Goal: Information Seeking & Learning: Learn about a topic

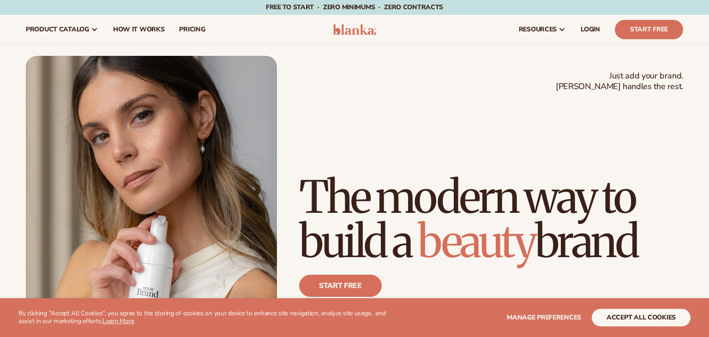
click at [189, 27] on span "pricing" at bounding box center [192, 29] width 26 height 7
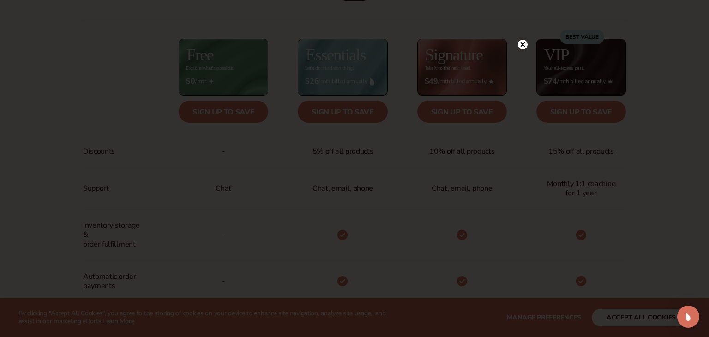
scroll to position [386, 0]
click at [520, 46] on circle at bounding box center [523, 45] width 10 height 10
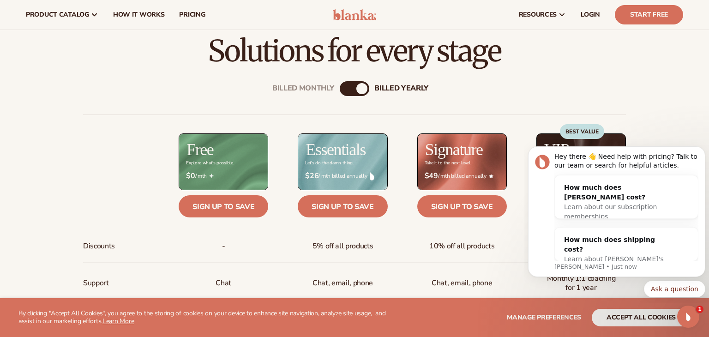
scroll to position [290, 0]
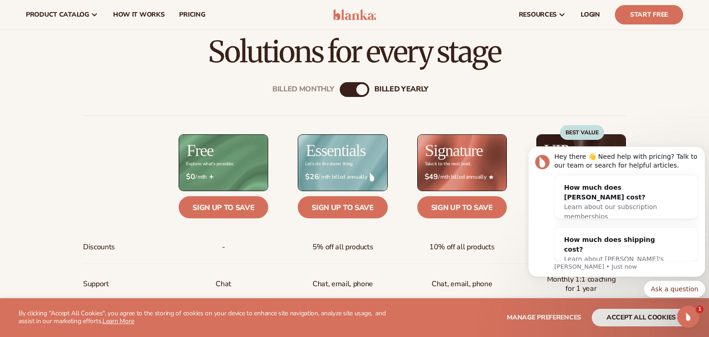
click at [351, 83] on div "Billed Monthly billed Yearly" at bounding box center [355, 89] width 30 height 15
click at [357, 88] on div "billed Yearly" at bounding box center [361, 89] width 11 height 11
click at [699, 150] on button "Dismiss notification" at bounding box center [702, 149] width 12 height 12
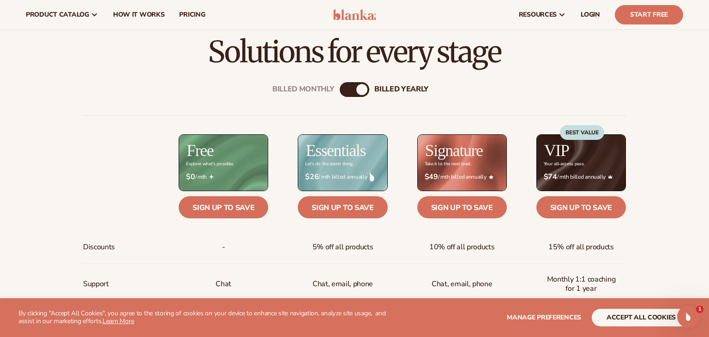
click at [355, 90] on div "Billed Monthly billed Yearly" at bounding box center [355, 89] width 30 height 15
click at [362, 90] on div "billed Yearly" at bounding box center [361, 89] width 11 height 11
drag, startPoint x: 362, startPoint y: 90, endPoint x: 338, endPoint y: 91, distance: 24.5
click at [321, 88] on div "Billed Monthly" at bounding box center [303, 89] width 62 height 9
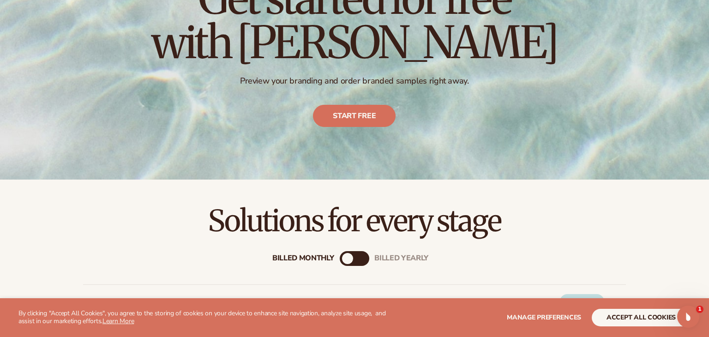
scroll to position [0, 0]
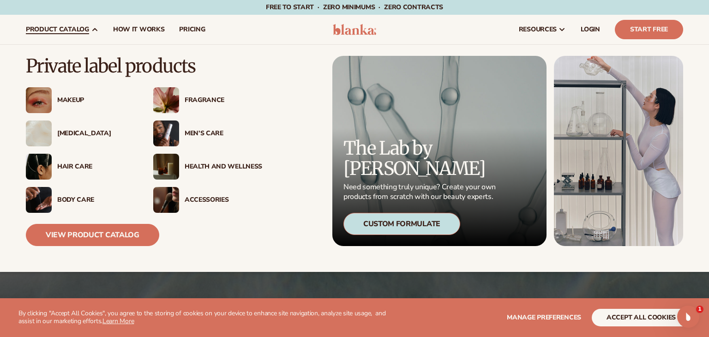
click at [192, 132] on div "Men’s Care" at bounding box center [224, 134] width 78 height 8
